Goal: Task Accomplishment & Management: Manage account settings

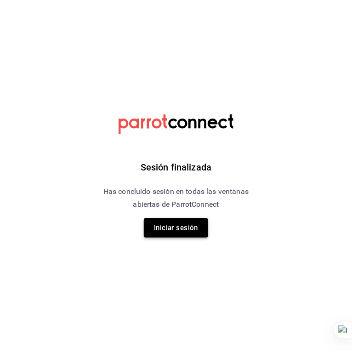
click at [176, 220] on button "Iniciar sesión" at bounding box center [176, 227] width 64 height 19
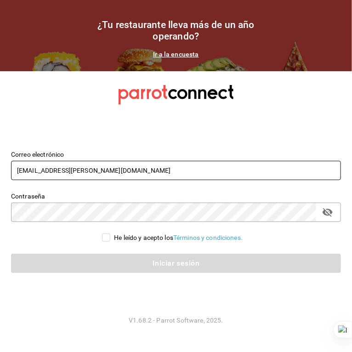
click at [100, 178] on input "inkultur@sanpedro.com" at bounding box center [176, 170] width 330 height 19
type input "c"
type input "avellana@coffehouse.com"
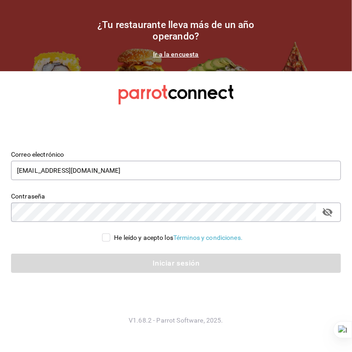
click at [105, 235] on input "He leído y acepto los Términos y condiciones." at bounding box center [106, 237] width 8 height 8
checkbox input "true"
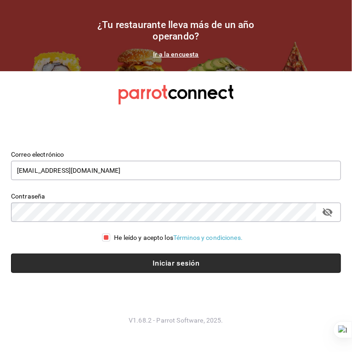
click at [119, 256] on button "Iniciar sesión" at bounding box center [176, 262] width 330 height 19
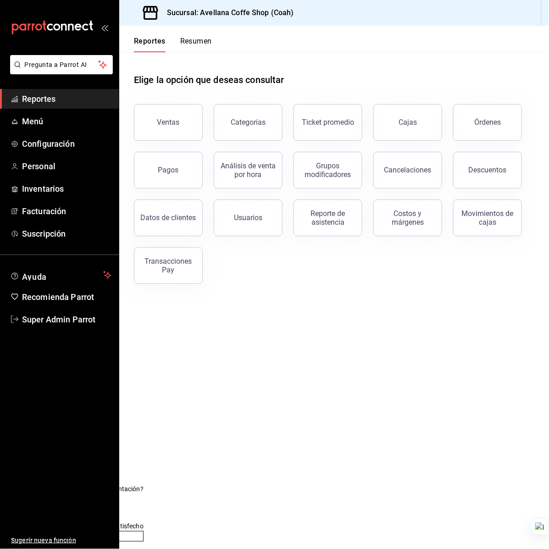
click at [43, 155] on ul "Reportes Menú Configuración Personal Inventarios Facturación Suscripción" at bounding box center [59, 166] width 119 height 155
click at [53, 173] on link "Personal" at bounding box center [59, 166] width 119 height 20
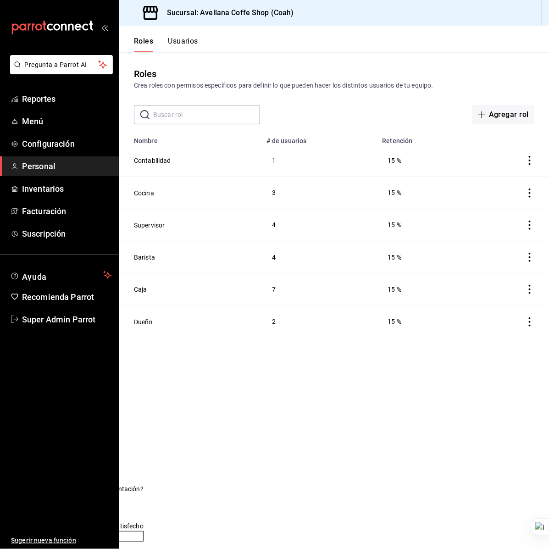
click at [174, 44] on button "Usuarios" at bounding box center [183, 45] width 30 height 16
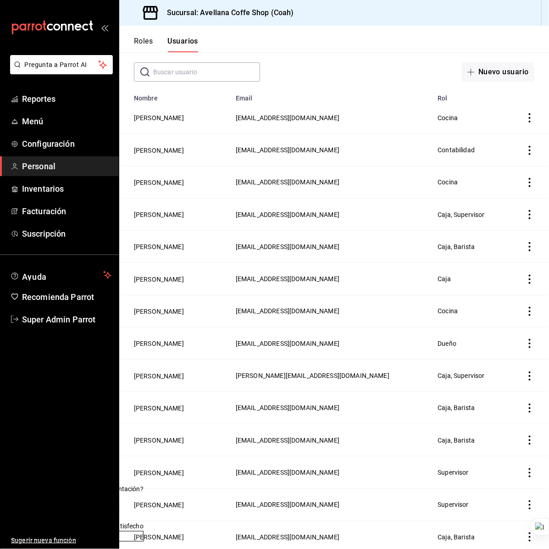
scroll to position [113, 0]
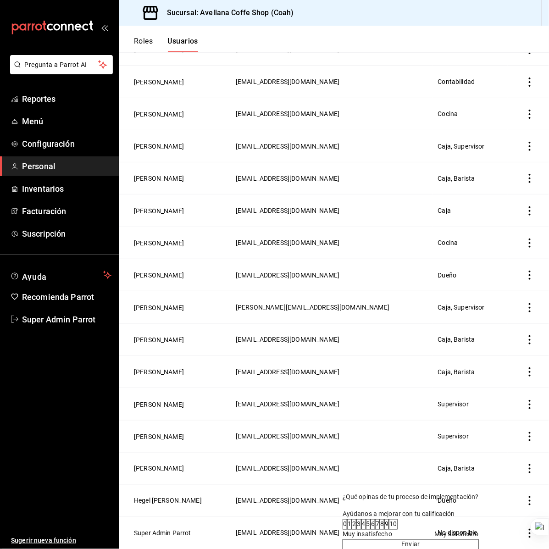
drag, startPoint x: 145, startPoint y: 462, endPoint x: 517, endPoint y: 476, distance: 372.9
click at [351, 351] on div "¿Qué opinas de tu proceso de implementación? Ayúdanos a mejorar con tu califica…" at bounding box center [411, 521] width 136 height 57
click at [170, 351] on button "Hegel [PERSON_NAME]" at bounding box center [168, 501] width 68 height 9
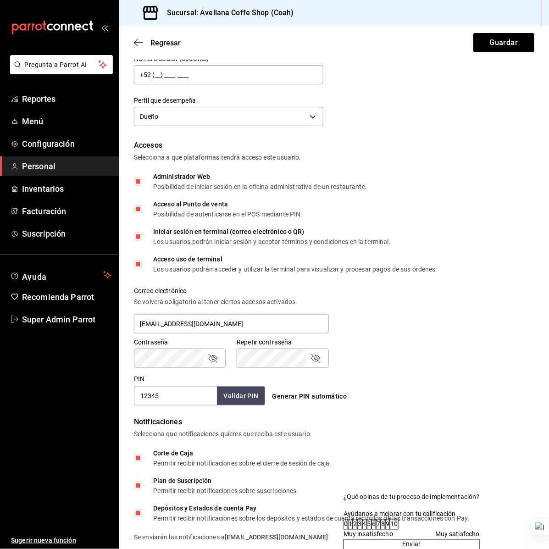
scroll to position [235, 0]
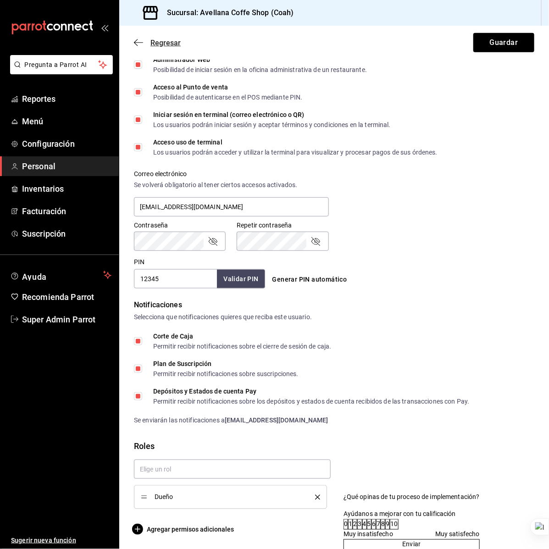
click at [159, 44] on span "Regresar" at bounding box center [166, 43] width 30 height 9
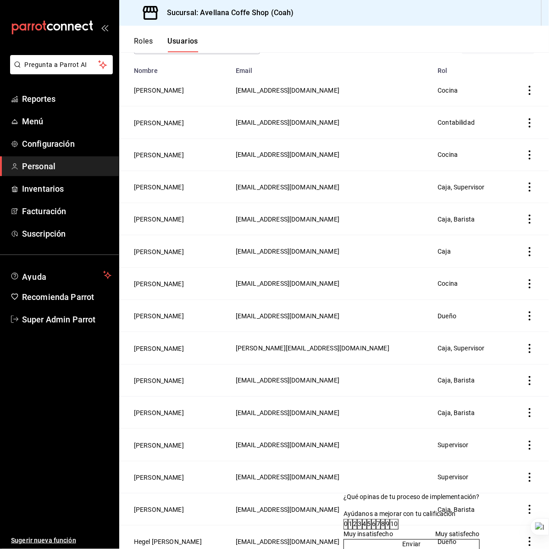
scroll to position [113, 0]
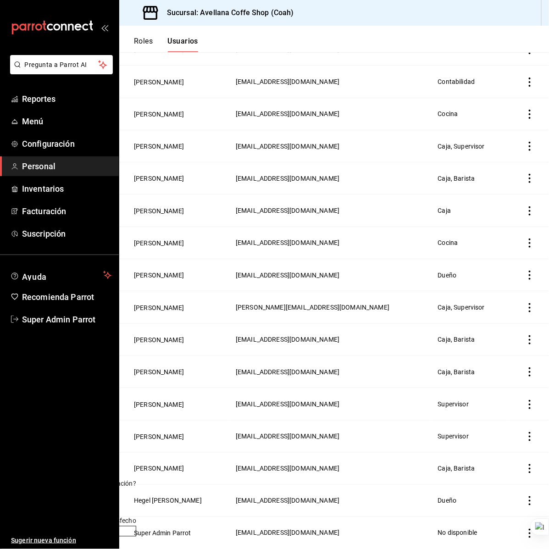
drag, startPoint x: 395, startPoint y: 475, endPoint x: -43, endPoint y: 456, distance: 438.2
click at [0, 351] on html "Pregunta a Parrot AI Reportes Menú Configuración Personal Inventarios Facturaci…" at bounding box center [274, 274] width 549 height 549
click at [147, 35] on div "Roles Usuarios" at bounding box center [158, 39] width 79 height 27
click at [145, 37] on button "Roles" at bounding box center [143, 45] width 19 height 16
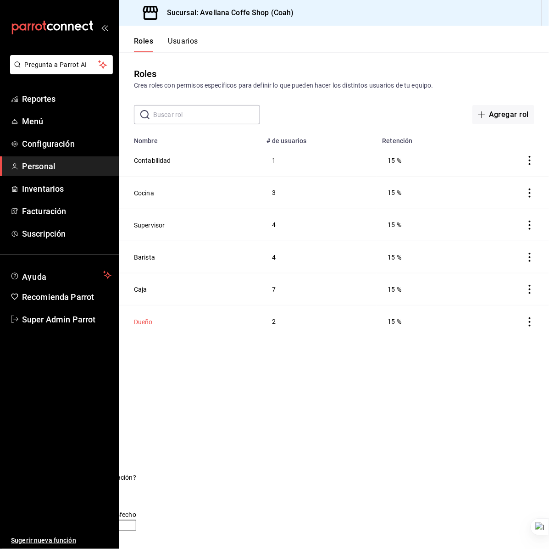
click at [145, 326] on button "Dueño" at bounding box center [143, 322] width 19 height 9
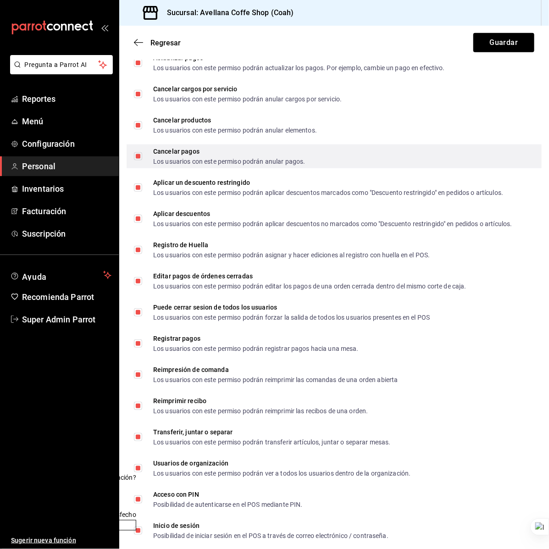
scroll to position [1481, 0]
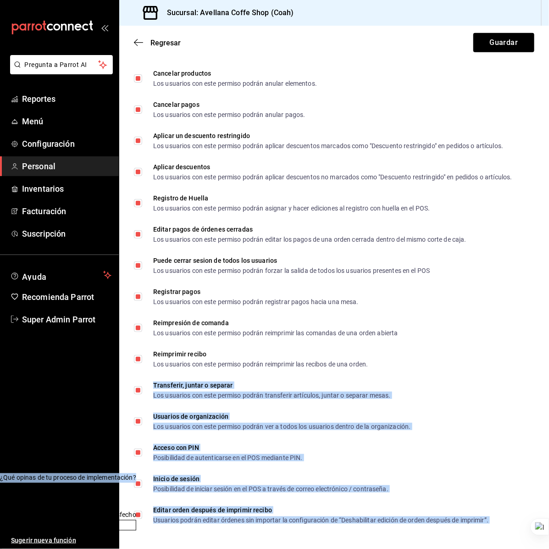
drag, startPoint x: 175, startPoint y: 450, endPoint x: 549, endPoint y: 361, distance: 384.4
click at [351, 351] on html "Pregunta a Parrot AI Reportes Menú Configuración Personal Inventarios Facturaci…" at bounding box center [274, 274] width 549 height 549
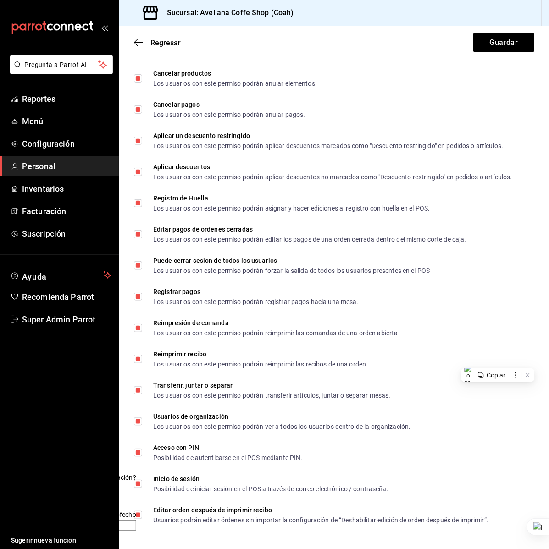
click at [61, 351] on ul "Sugerir nueva función" at bounding box center [59, 440] width 119 height 220
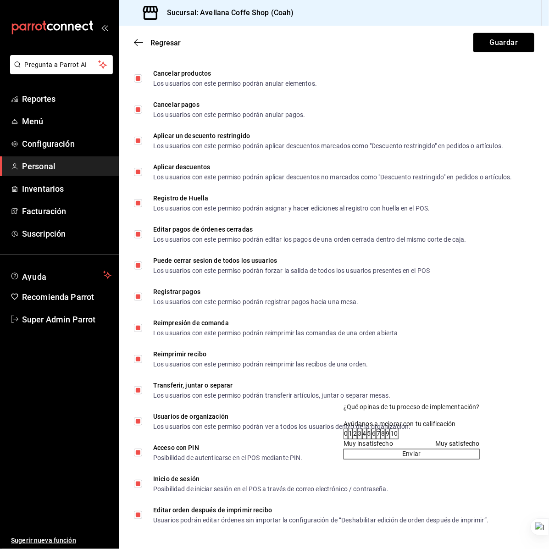
drag, startPoint x: 98, startPoint y: 448, endPoint x: 451, endPoint y: 375, distance: 360.8
click at [351, 351] on div at bounding box center [412, 407] width 136 height 10
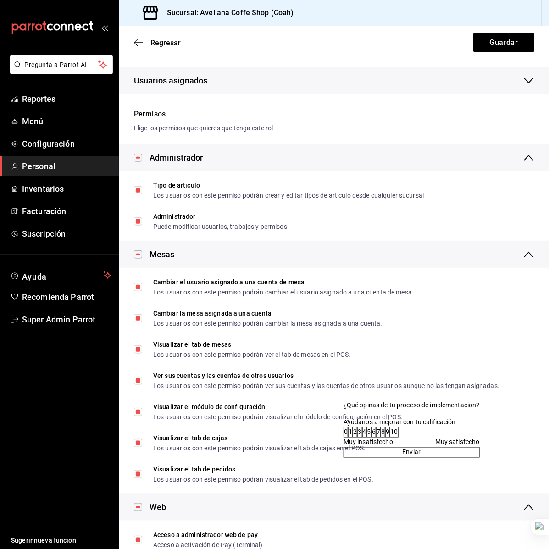
scroll to position [105, 0]
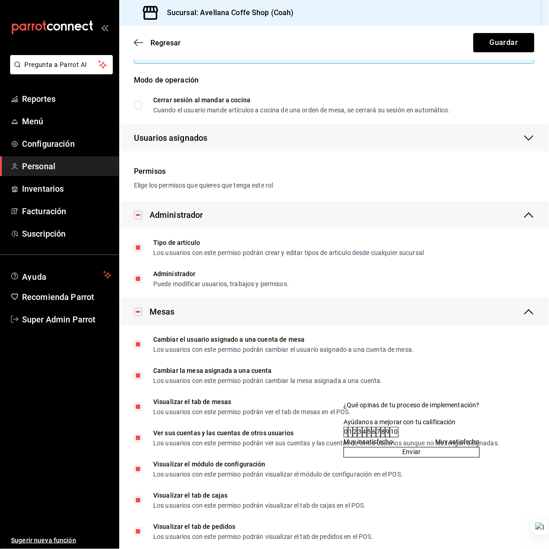
click at [45, 166] on span "Personal" at bounding box center [66, 166] width 89 height 12
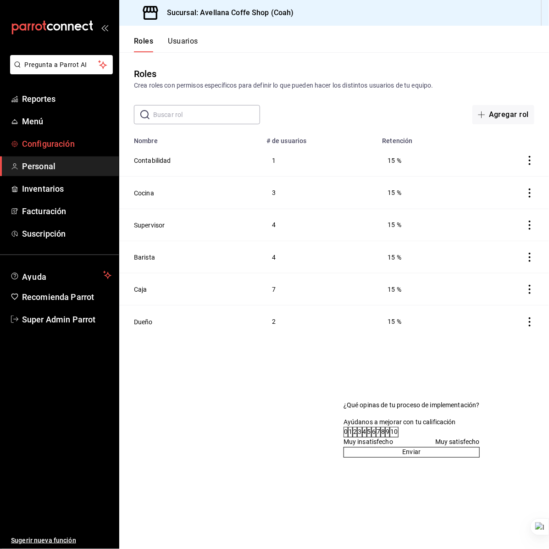
click at [68, 139] on span "Configuración" at bounding box center [66, 144] width 89 height 12
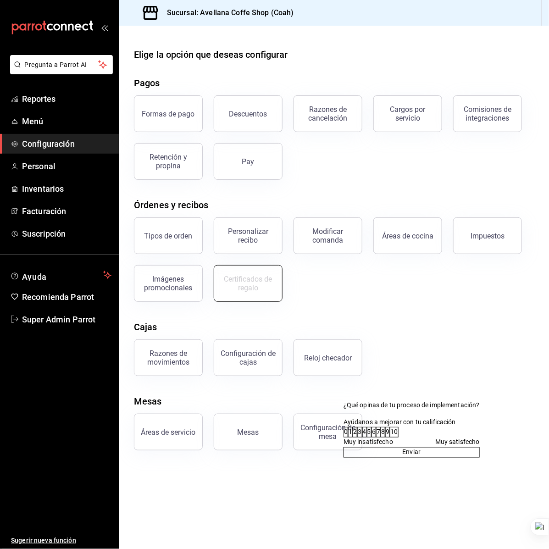
click at [267, 271] on button "Certificados de regalo" at bounding box center [248, 283] width 69 height 37
click at [351, 283] on div "Tipos de orden Personalizar recibo Modificar comanda Áreas de cocina Impuestos …" at bounding box center [329, 254] width 412 height 95
click at [47, 173] on link "Personal" at bounding box center [59, 166] width 119 height 20
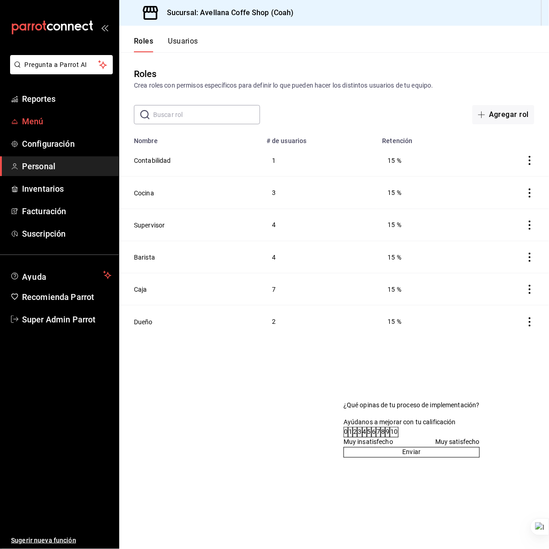
click at [77, 126] on span "Menú" at bounding box center [66, 121] width 89 height 12
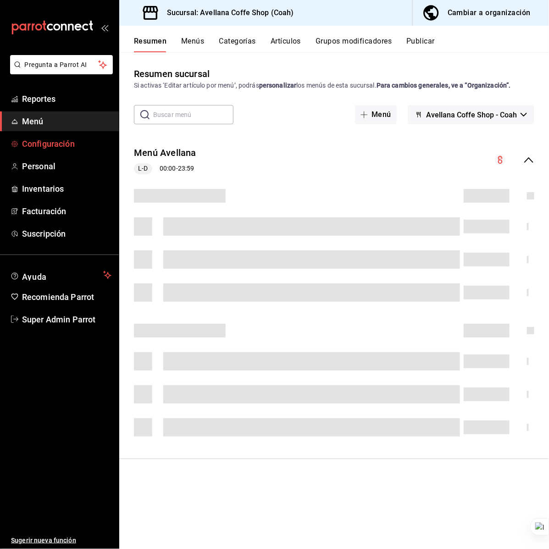
click at [67, 140] on span "Configuración" at bounding box center [66, 144] width 89 height 12
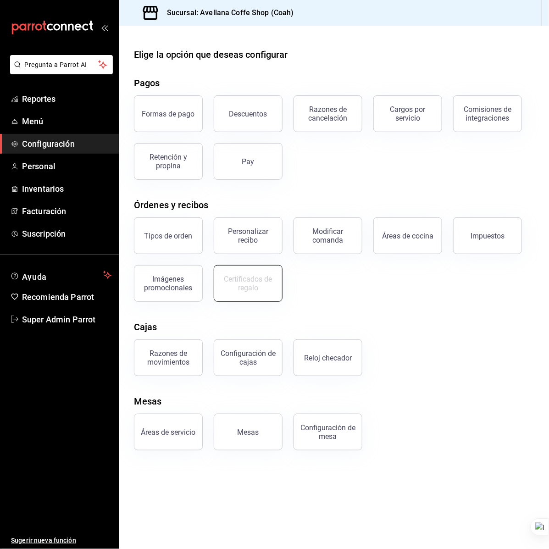
click at [254, 291] on div "Certificados de regalo" at bounding box center [248, 283] width 57 height 17
click at [254, 290] on div "Certificados de regalo" at bounding box center [248, 283] width 57 height 17
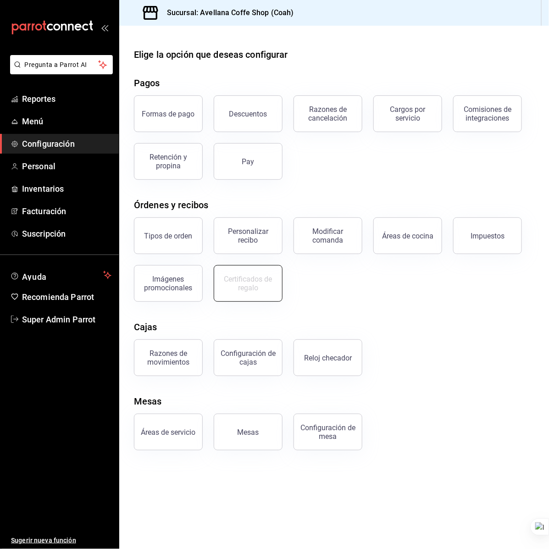
click at [254, 290] on div "Certificados de regalo" at bounding box center [248, 283] width 57 height 17
click at [46, 165] on span "Personal" at bounding box center [66, 166] width 89 height 12
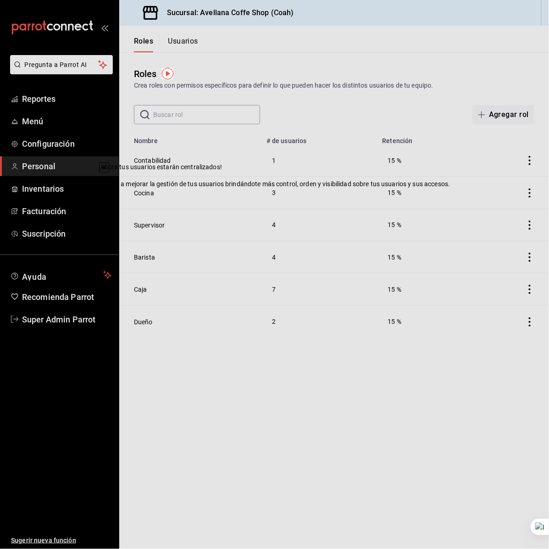
click at [106, 169] on icon at bounding box center [104, 168] width 4 height 4
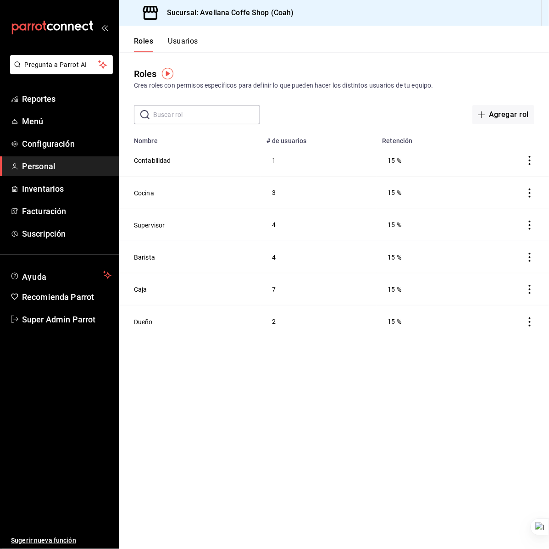
drag, startPoint x: 143, startPoint y: 322, endPoint x: 140, endPoint y: 318, distance: 5.6
click at [142, 322] on button "Dueño" at bounding box center [143, 322] width 19 height 9
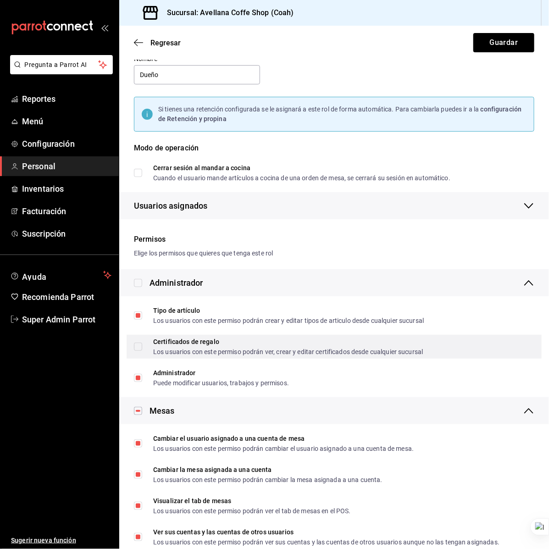
scroll to position [57, 0]
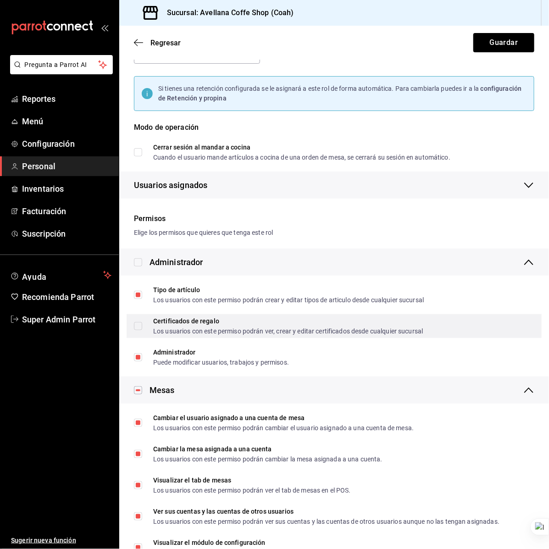
click at [136, 326] on input "Certificados de regalo Los usuarios con este permiso podrán ver, crear y editar…" at bounding box center [138, 326] width 8 height 8
checkbox input "true"
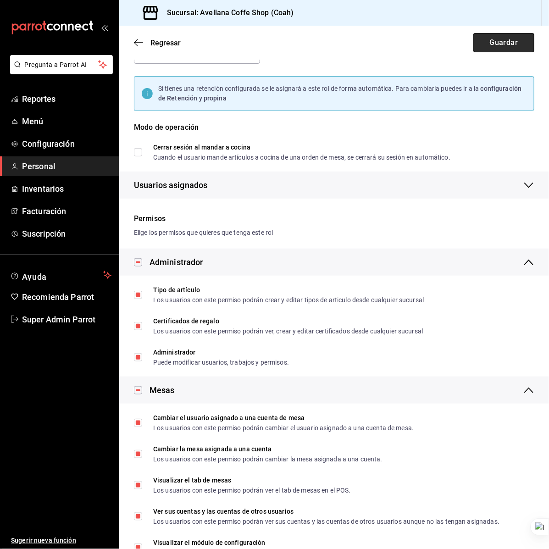
click at [507, 44] on button "Guardar" at bounding box center [504, 42] width 61 height 19
